Goal: Information Seeking & Learning: Learn about a topic

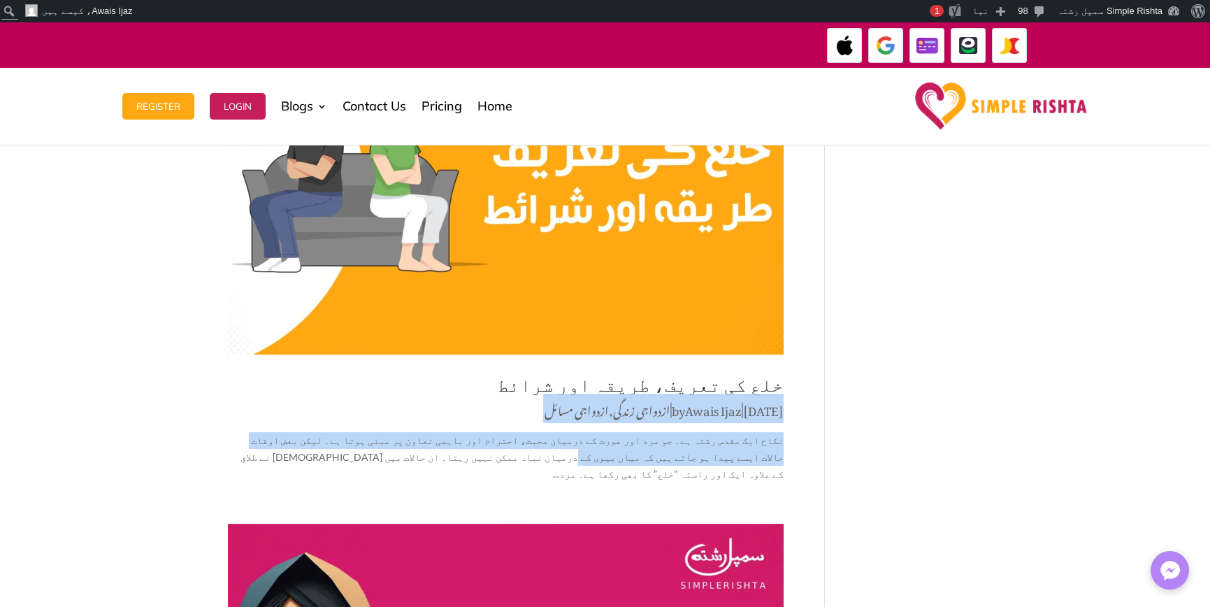
drag, startPoint x: 502, startPoint y: 324, endPoint x: 842, endPoint y: 410, distance: 350.5
click at [837, 407] on div "حق مہر کے احکامات، اقسام, مقدار اور شرعی حیثیت by [PERSON_NAME] | [DATE] | ازدو…" at bounding box center [605, 273] width 755 height 2567
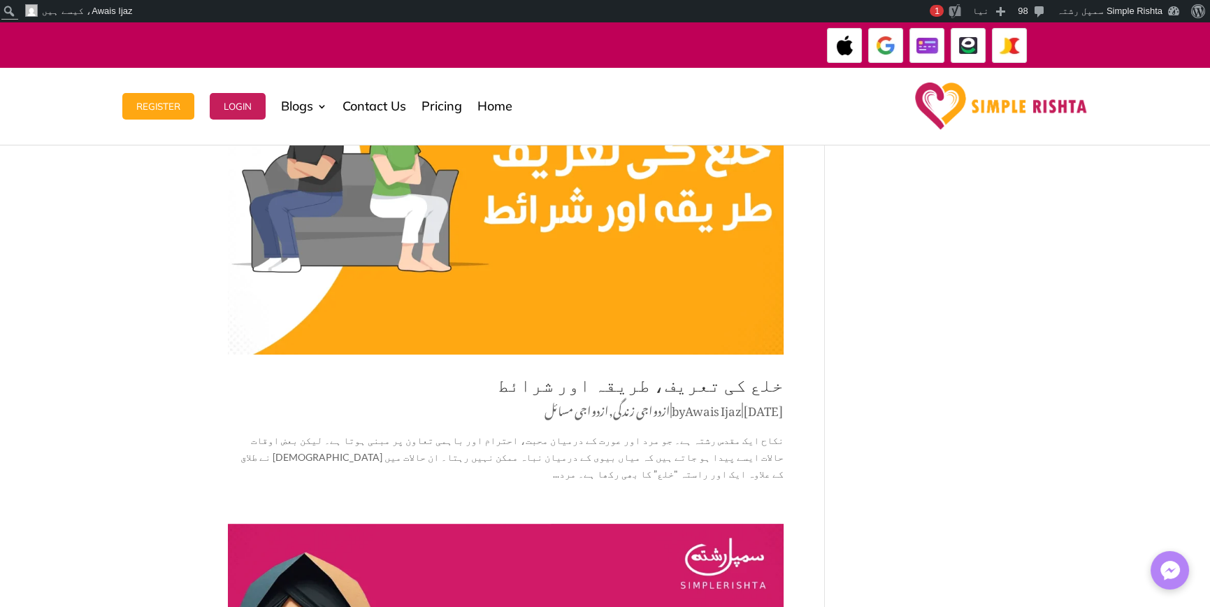
click at [857, 419] on div "حق مہر کے احکامات، اقسام, مقدار اور شرعی حیثیت by [PERSON_NAME] | [DATE] | ازدو…" at bounding box center [605, 273] width 755 height 2567
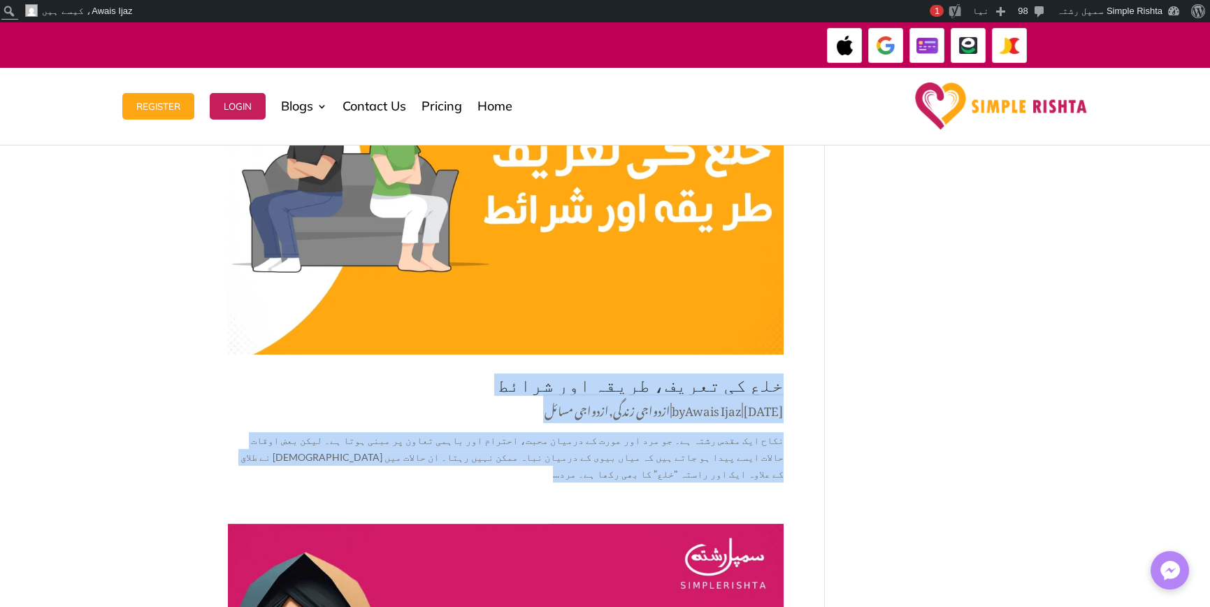
drag, startPoint x: 817, startPoint y: 326, endPoint x: 425, endPoint y: 414, distance: 401.3
click at [425, 414] on div "حق مہر کے احکامات، اقسام, مقدار اور شرعی حیثیت by [PERSON_NAME] | [DATE] | ازدو…" at bounding box center [527, 273] width 598 height 2567
click at [425, 411] on article "خلع کی تعریف، طریقہ اور شرائط by [PERSON_NAME] | [DATE] | ازدواجی زندگی , ازدوا…" at bounding box center [506, 244] width 556 height 475
